Goal: Check status: Check status

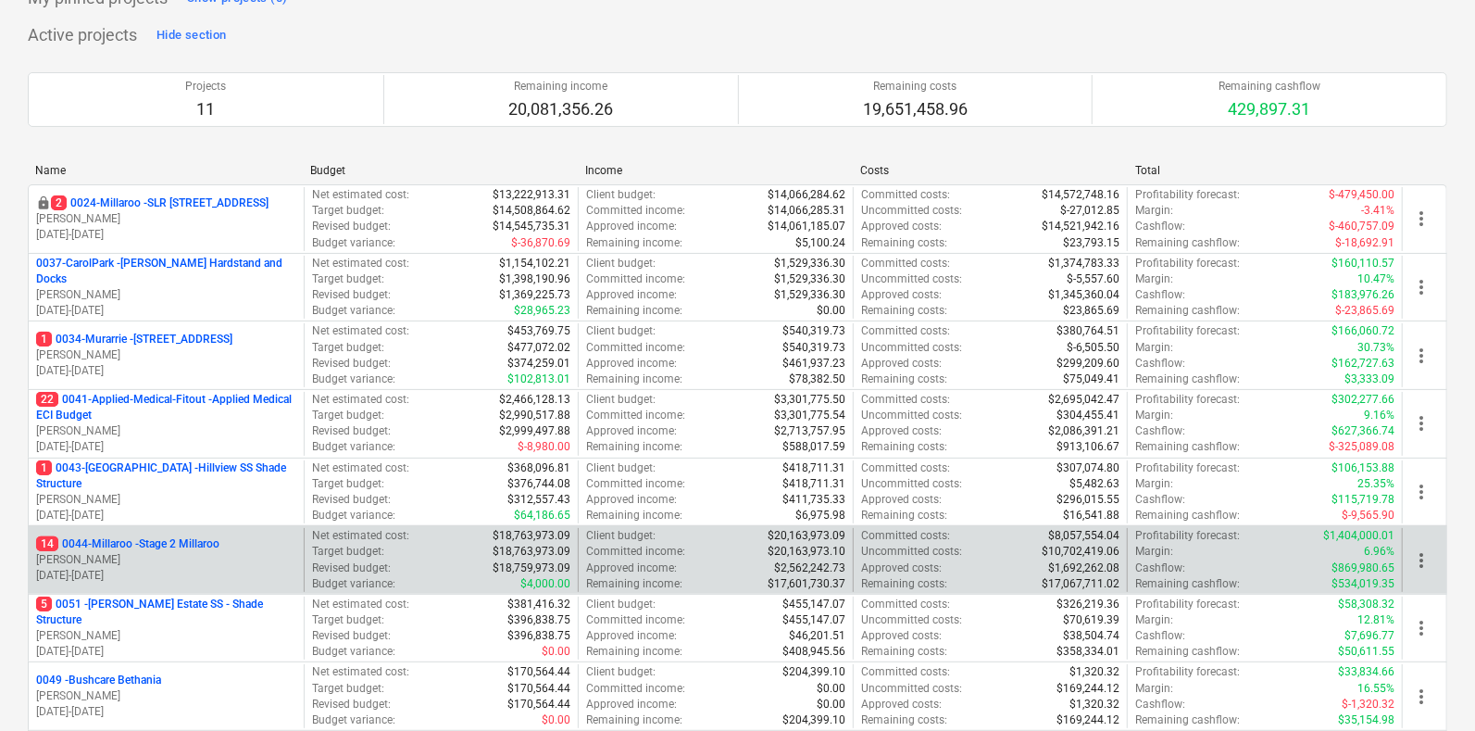
scroll to position [115, 0]
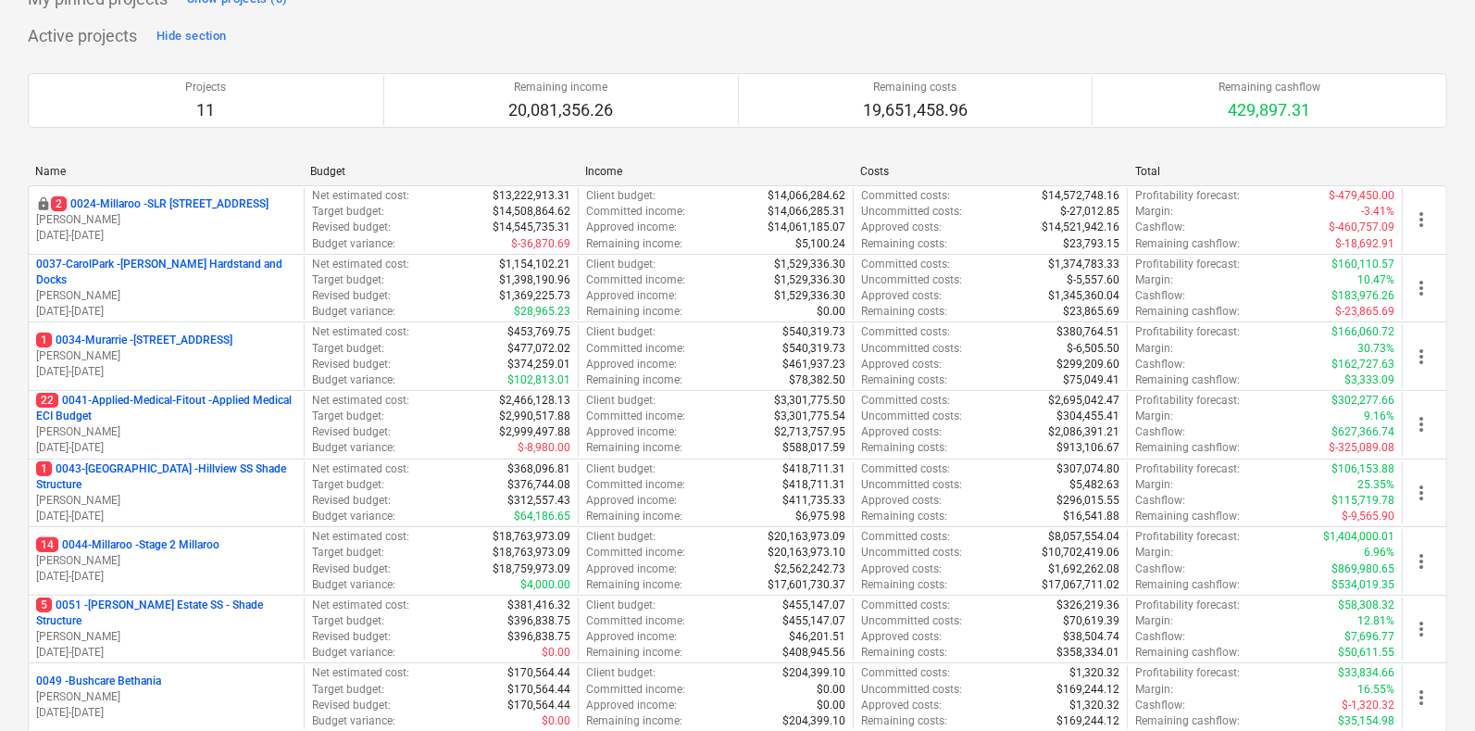
click at [162, 508] on p "[DATE] - [DATE]" at bounding box center [166, 516] width 260 height 16
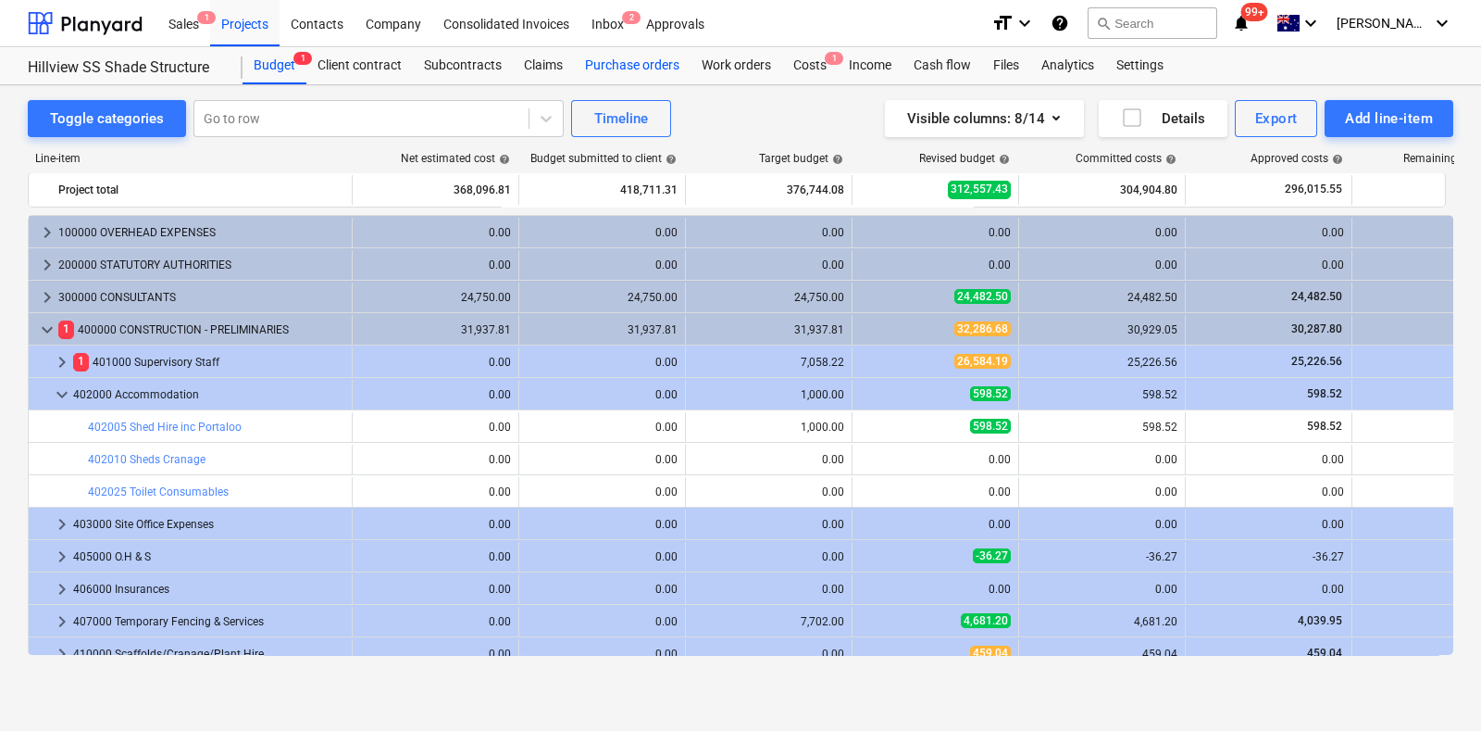
click at [609, 67] on div "Purchase orders" at bounding box center [632, 65] width 117 height 37
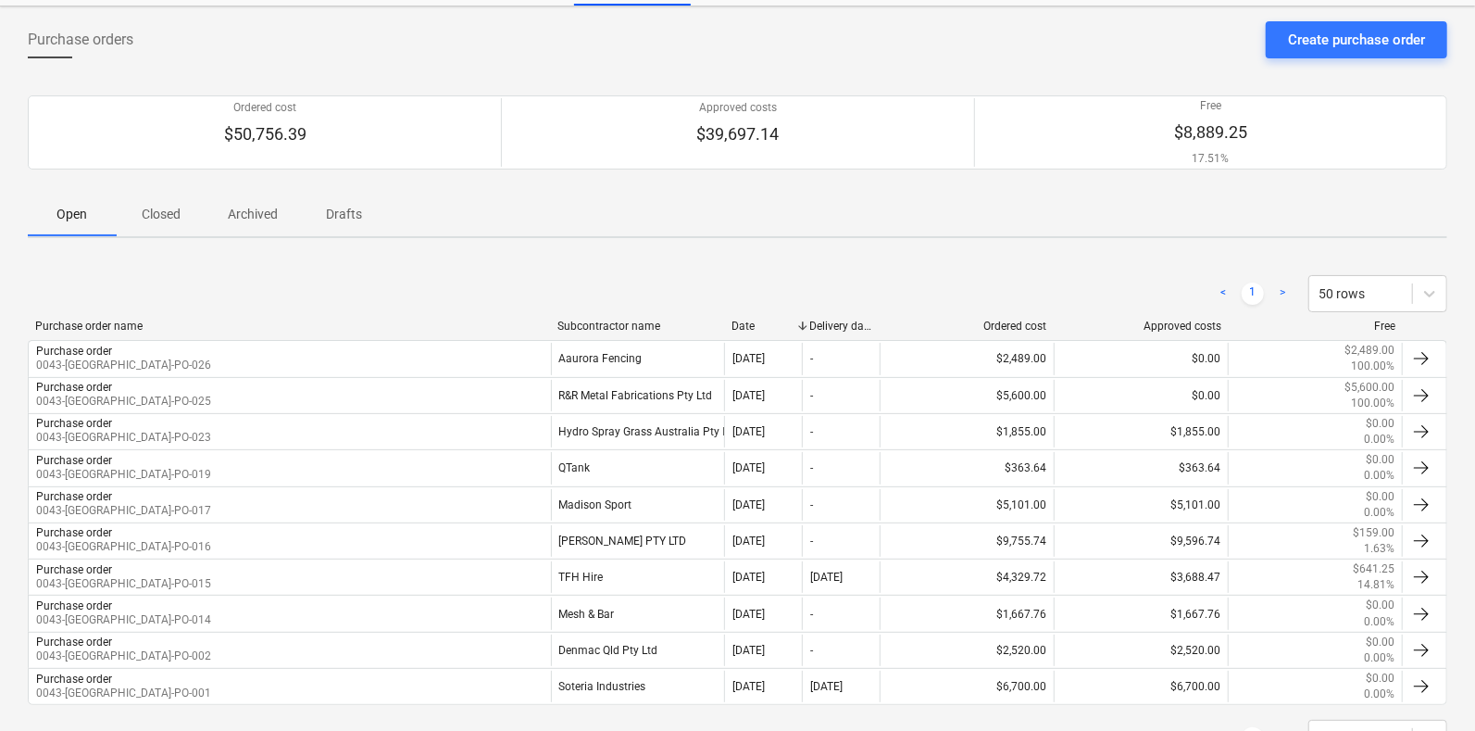
scroll to position [115, 0]
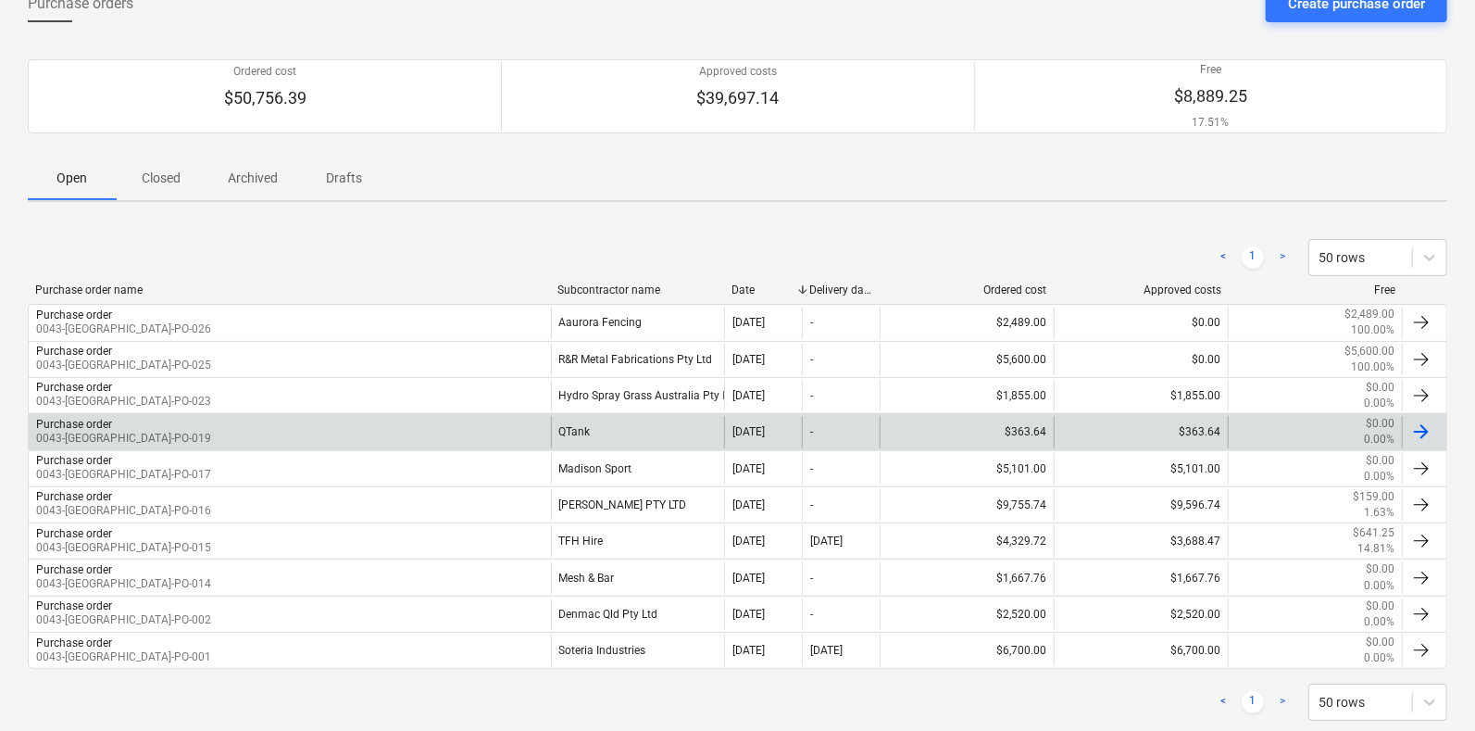
click at [335, 432] on div "Purchase order 0043-[GEOGRAPHIC_DATA]-PO-019" at bounding box center [290, 431] width 522 height 31
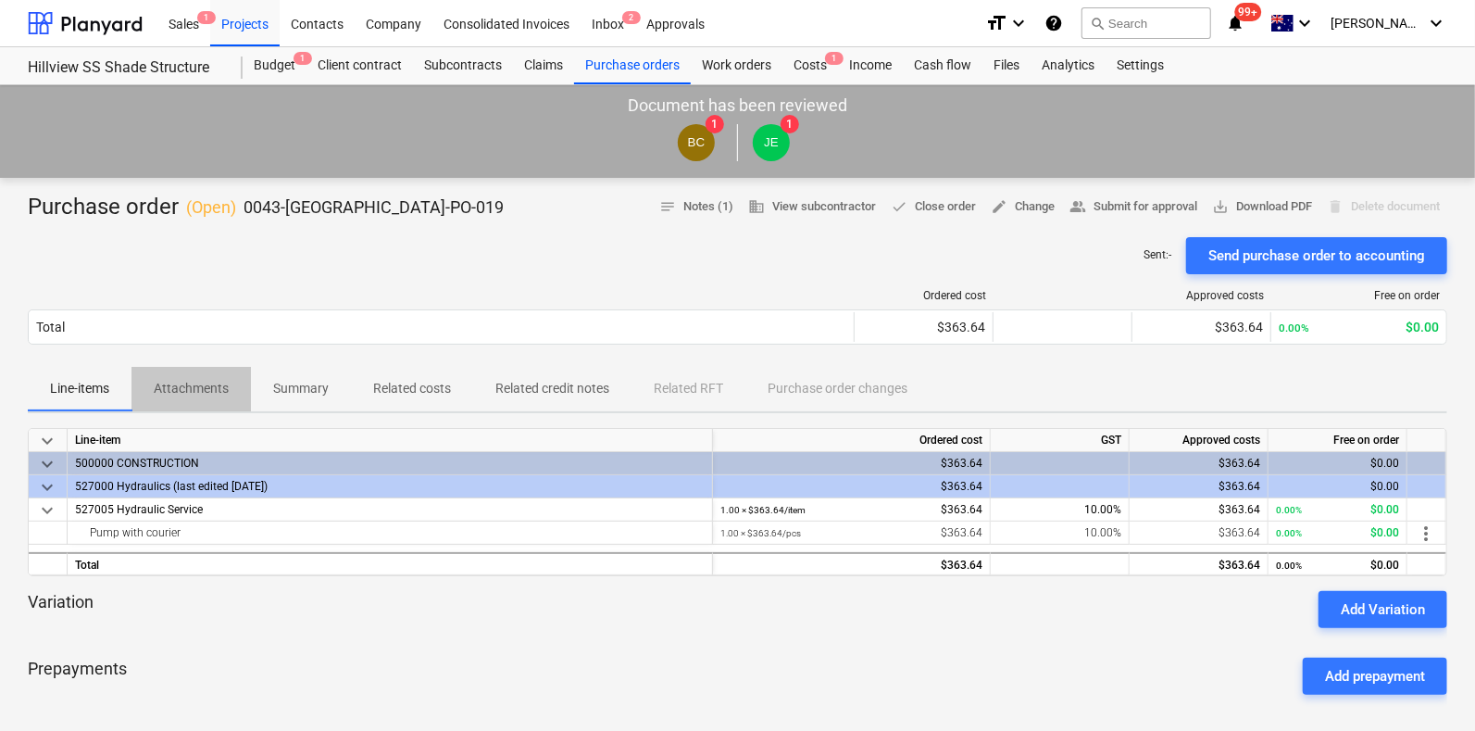
click at [172, 408] on button "Attachments" at bounding box center [190, 389] width 119 height 44
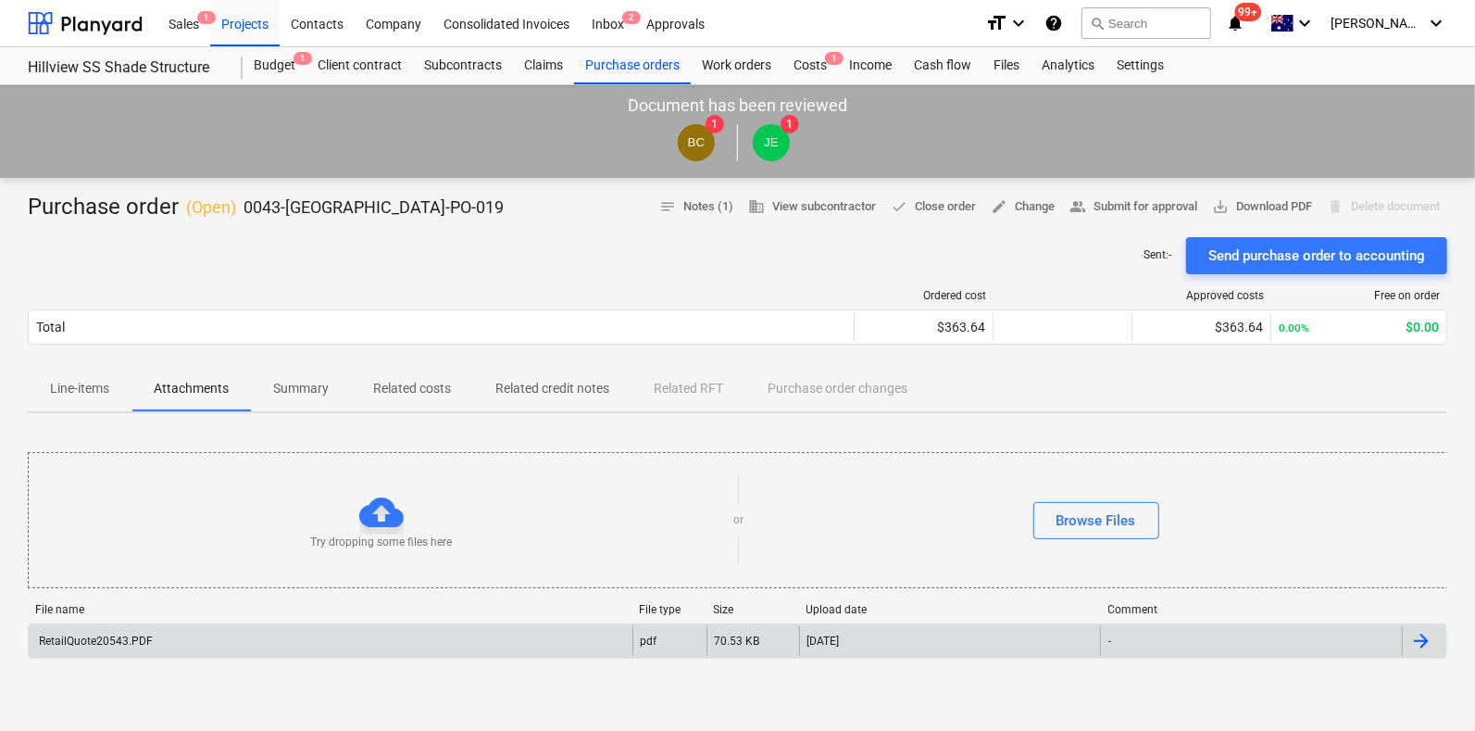
click at [164, 632] on div "RetailQuote20543.PDF" at bounding box center [331, 641] width 604 height 30
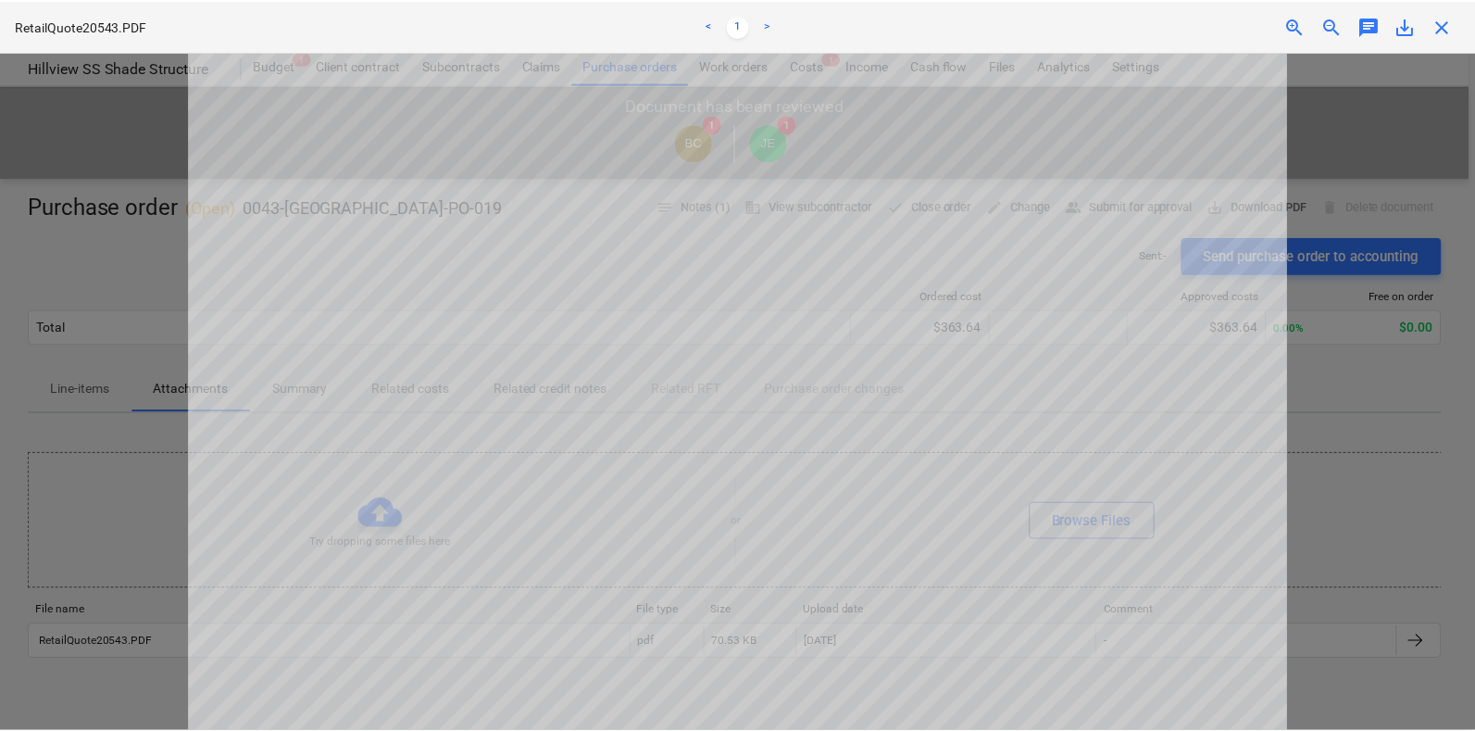
scroll to position [115, 0]
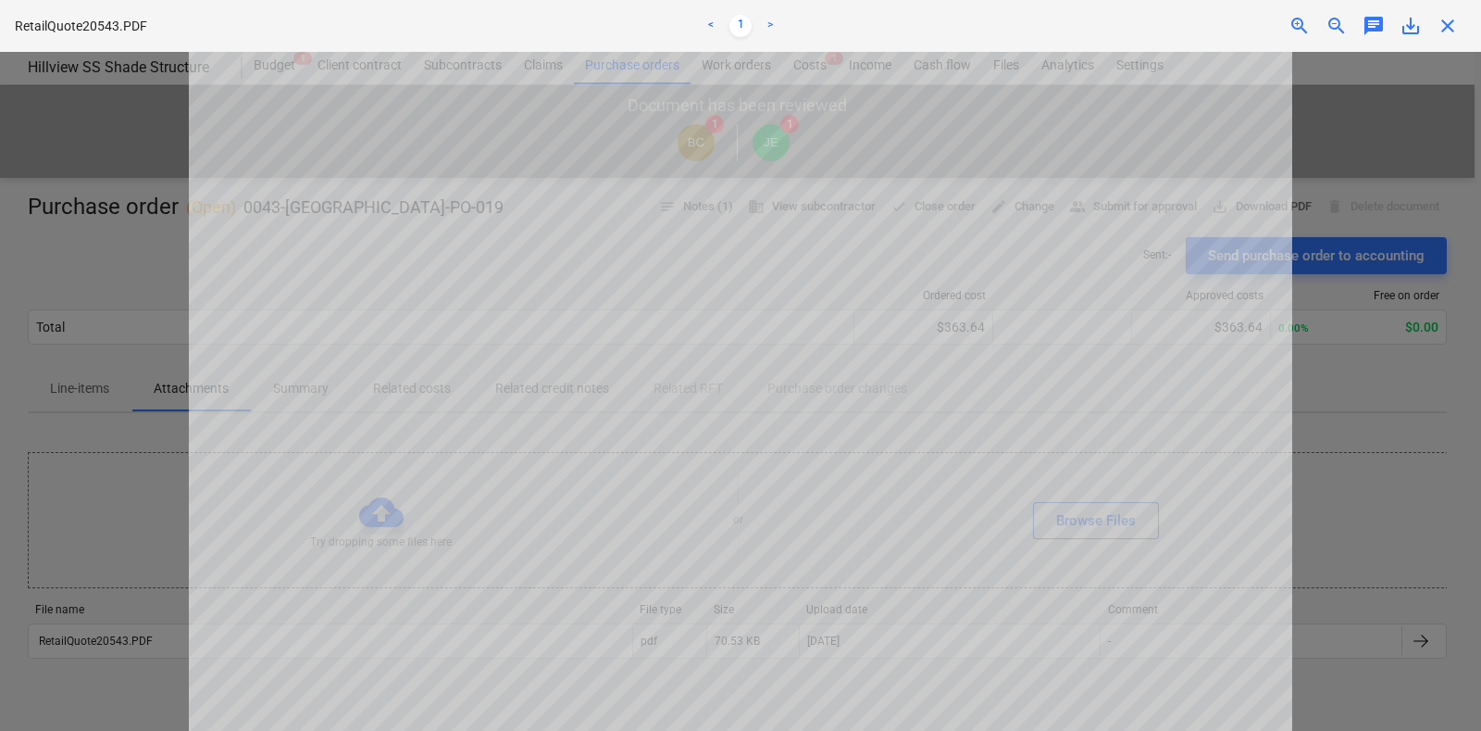
click at [1451, 30] on span "close" at bounding box center [1448, 26] width 22 height 22
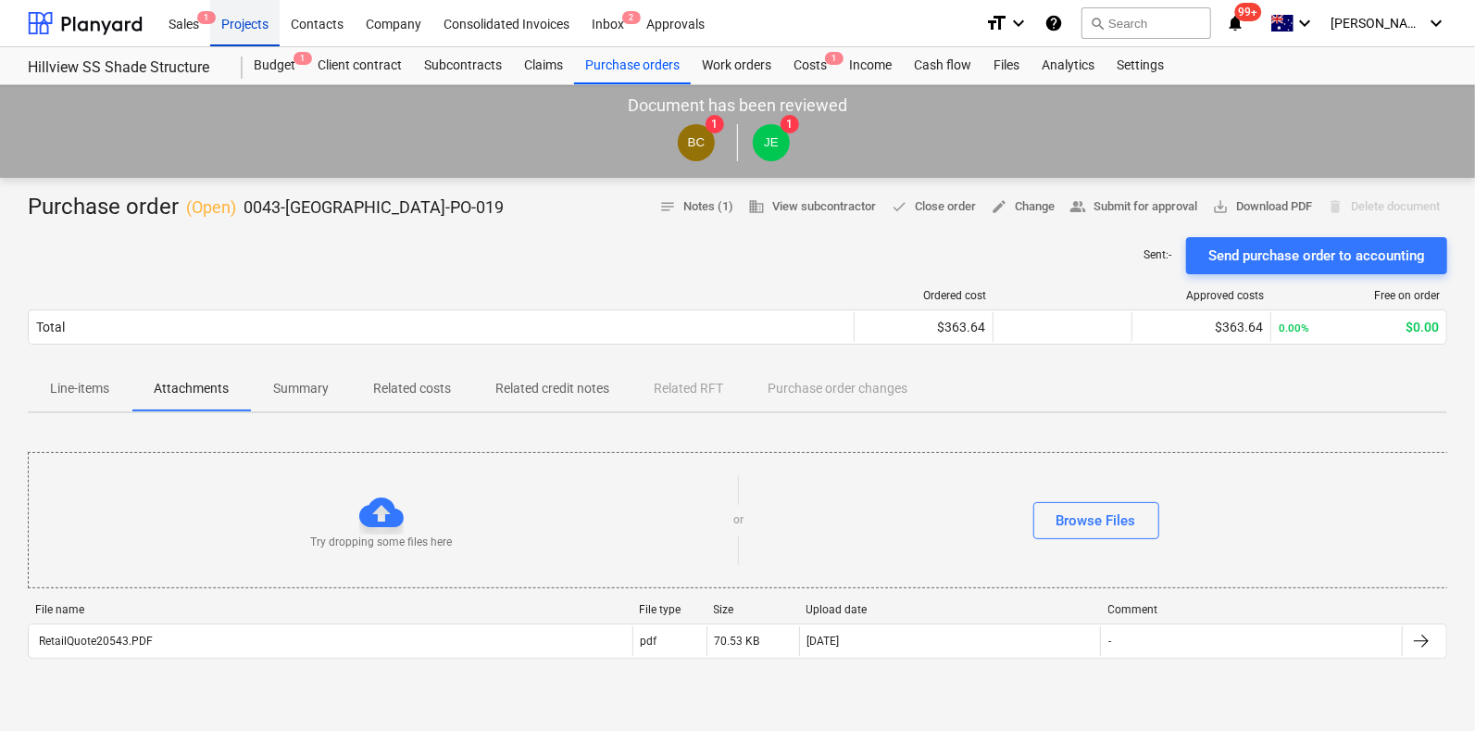
click at [251, 21] on div "Projects" at bounding box center [244, 22] width 69 height 47
